Goal: Navigation & Orientation: Understand site structure

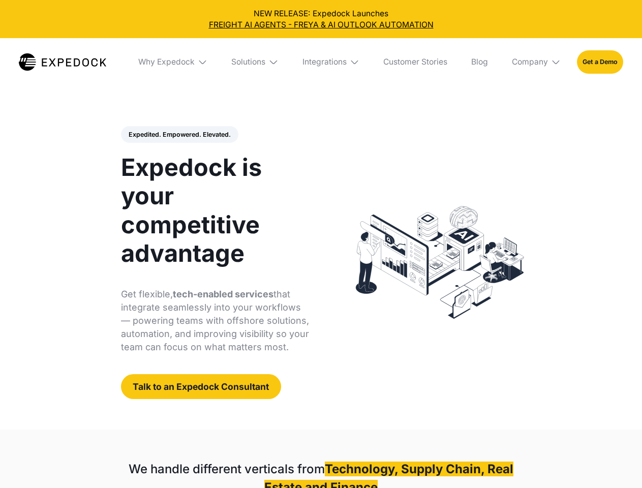
select select
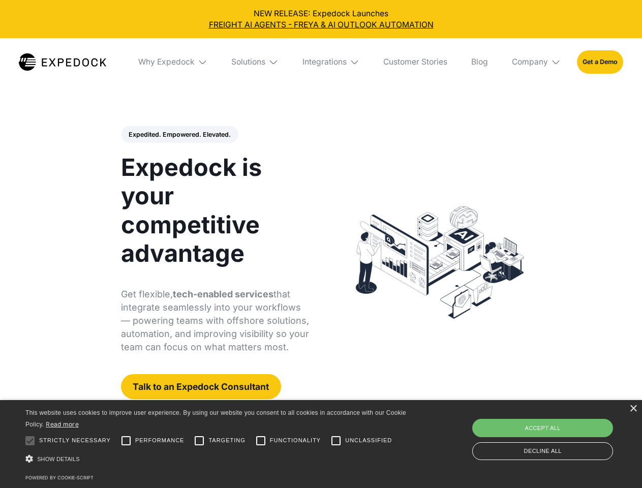
click at [321, 62] on div "Integrations" at bounding box center [325, 62] width 44 height 10
click at [173, 62] on div "Why Expedock" at bounding box center [158, 62] width 56 height 10
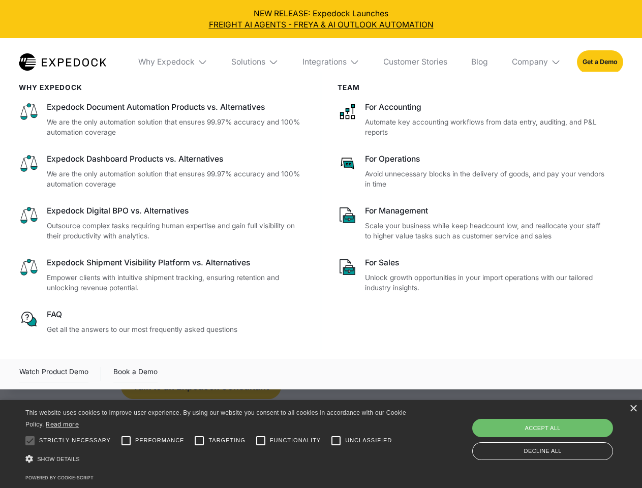
click at [256, 62] on div "Solutions" at bounding box center [248, 62] width 34 height 10
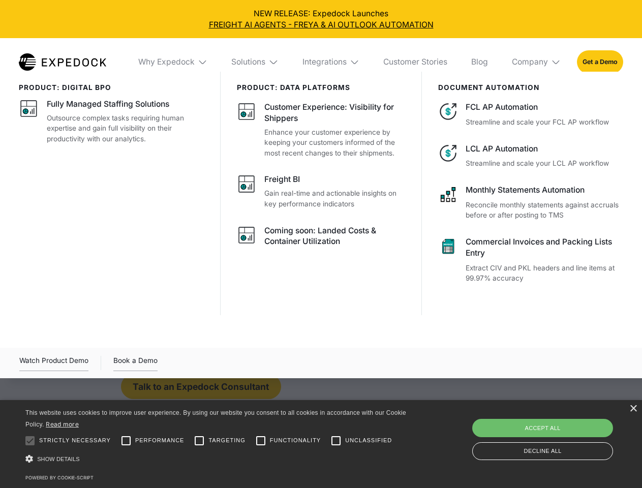
click at [332, 62] on div "Integrations" at bounding box center [325, 62] width 44 height 10
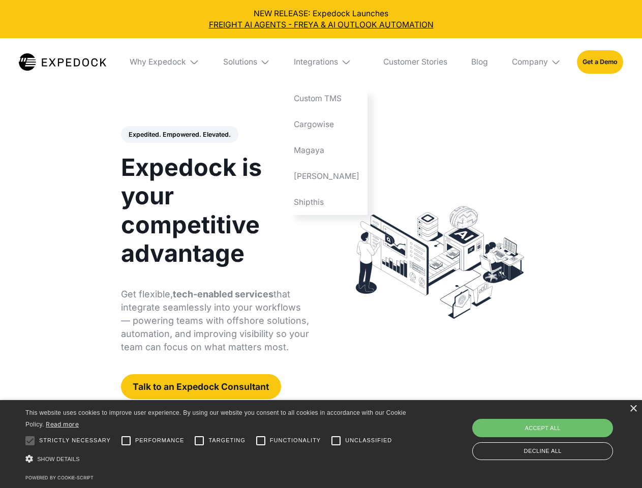
click at [537, 62] on div "Company" at bounding box center [530, 62] width 36 height 10
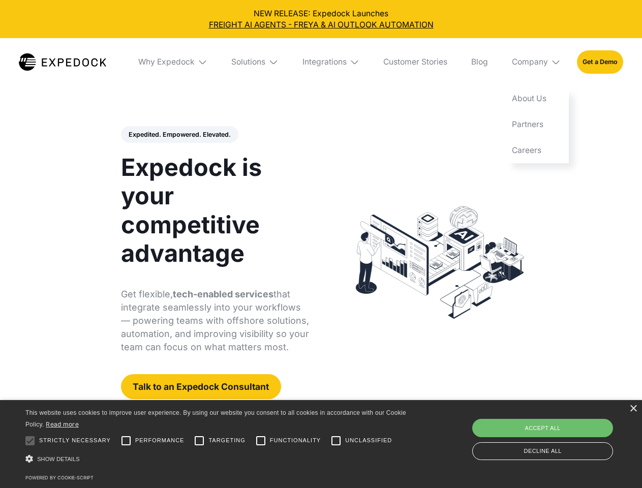
click at [179, 135] on div "Expedited. Empowered. Elevated. Automate Freight Document Extraction at 99.97% …" at bounding box center [215, 263] width 189 height 274
click at [30, 441] on div at bounding box center [30, 441] width 20 height 20
click at [126, 441] on input "Performance" at bounding box center [126, 441] width 20 height 20
checkbox input "true"
click at [199, 441] on input "Targeting" at bounding box center [199, 441] width 20 height 20
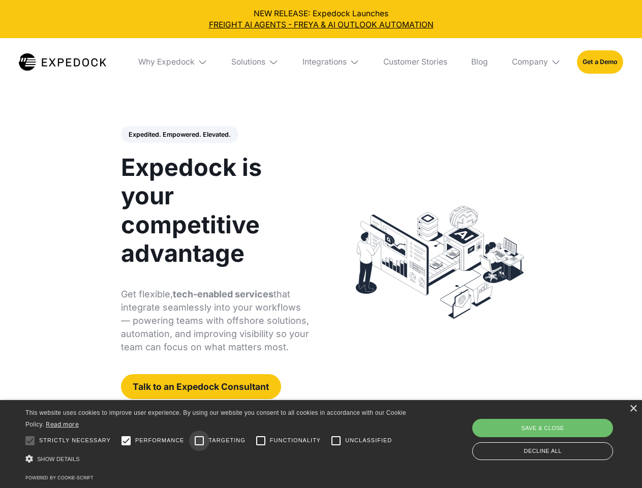
checkbox input "true"
click at [261, 441] on input "Functionality" at bounding box center [261, 441] width 20 height 20
checkbox input "true"
